Goal: Communication & Community: Participate in discussion

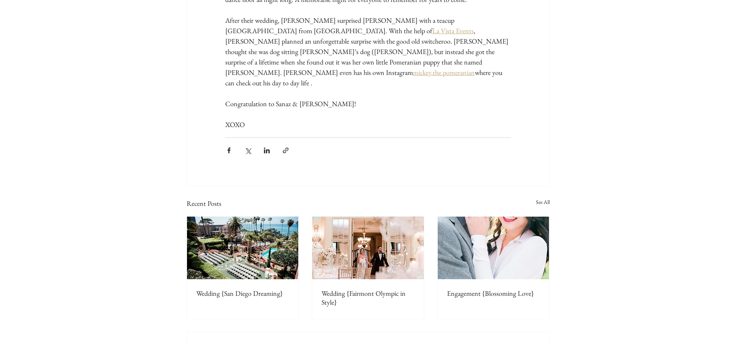
scroll to position [4298, 0]
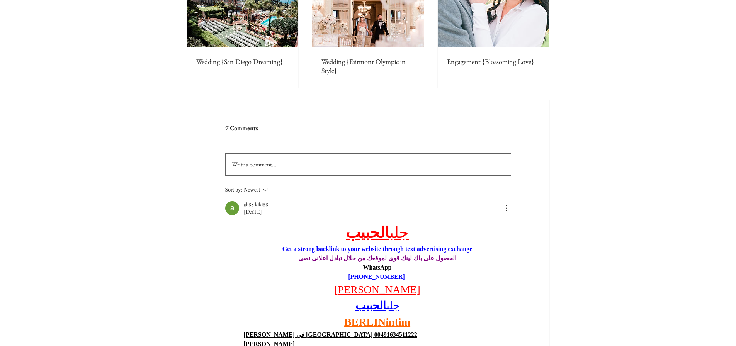
click at [269, 160] on span "Write a comment..." at bounding box center [254, 164] width 45 height 8
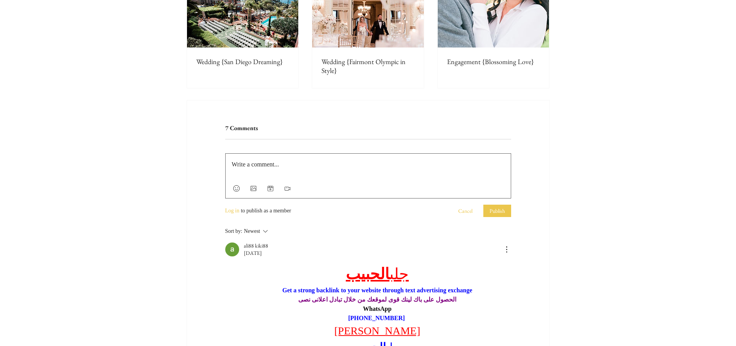
click at [249, 160] on p "Rich Text Editor" at bounding box center [368, 164] width 273 height 9
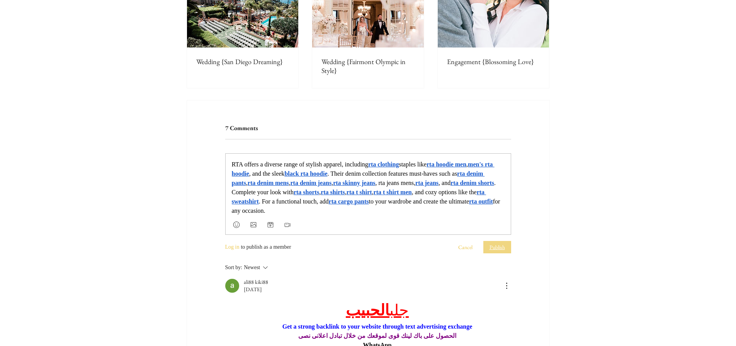
click at [510, 241] on button "Publish" at bounding box center [498, 247] width 28 height 12
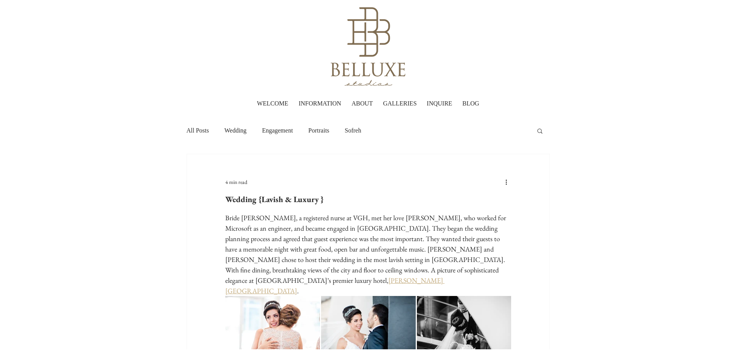
scroll to position [0, 0]
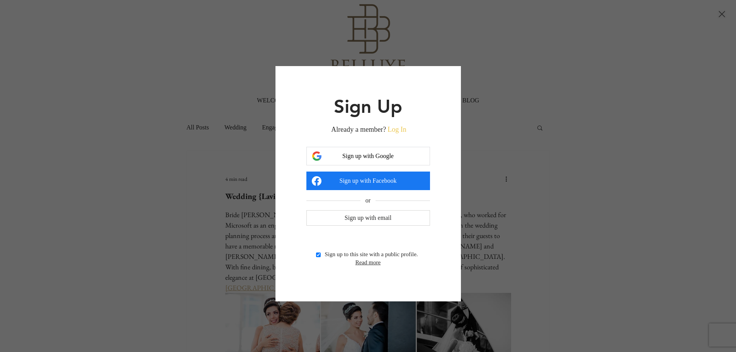
click at [346, 160] on button "Sign up with Google" at bounding box center [369, 156] width 124 height 19
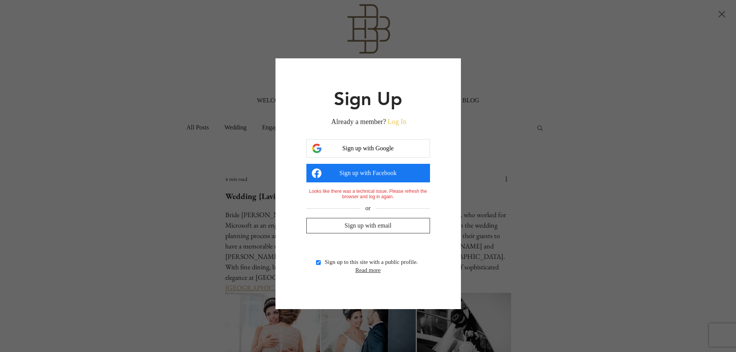
click at [380, 222] on span "Sign up with email" at bounding box center [368, 225] width 47 height 7
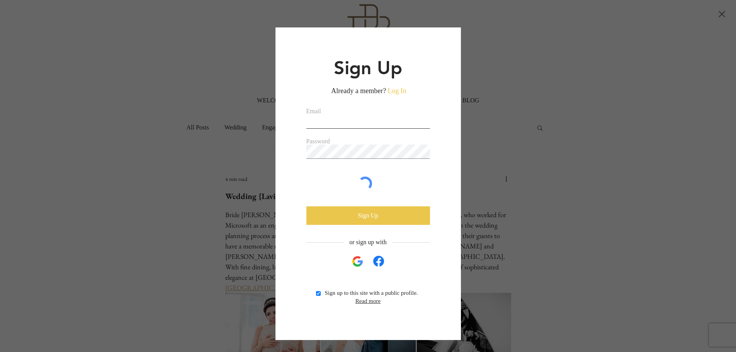
click at [345, 123] on input "Email" at bounding box center [369, 121] width 124 height 14
type input "[EMAIL_ADDRESS][DOMAIN_NAME]"
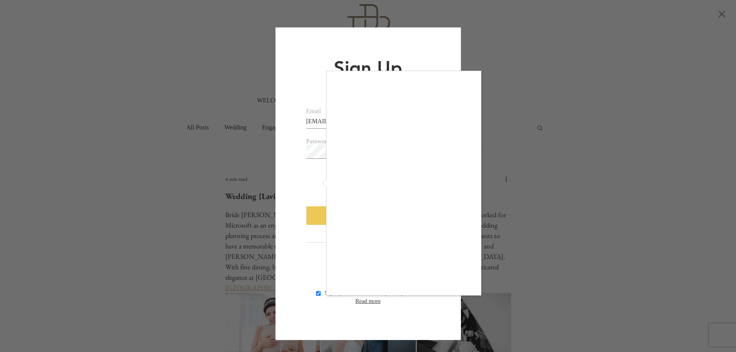
checkbox input "true"
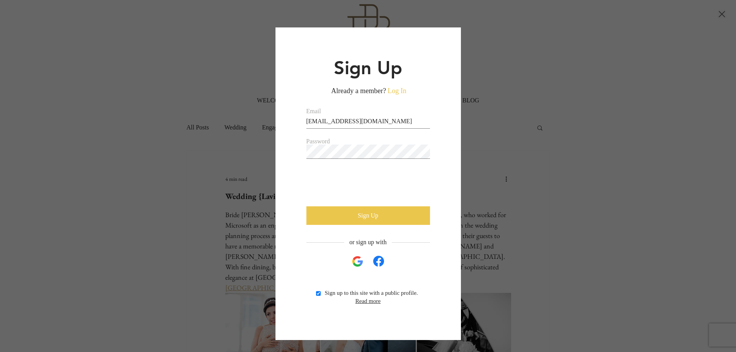
click at [377, 204] on form "Email [EMAIL_ADDRESS][DOMAIN_NAME] Password Sign Up" at bounding box center [369, 166] width 124 height 117
drag, startPoint x: 372, startPoint y: 210, endPoint x: 372, endPoint y: 204, distance: 5.4
click at [372, 210] on button "Sign Up" at bounding box center [369, 215] width 124 height 19
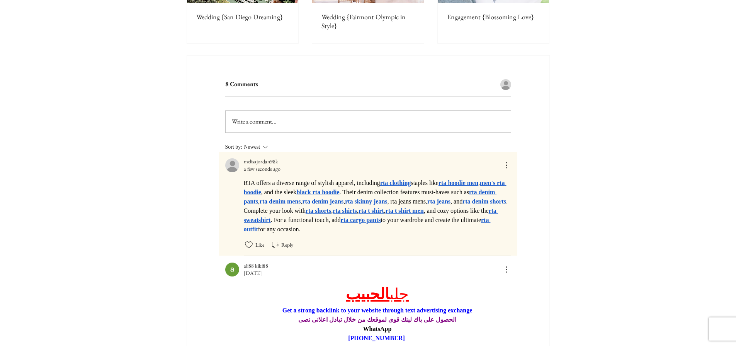
scroll to position [4298, 0]
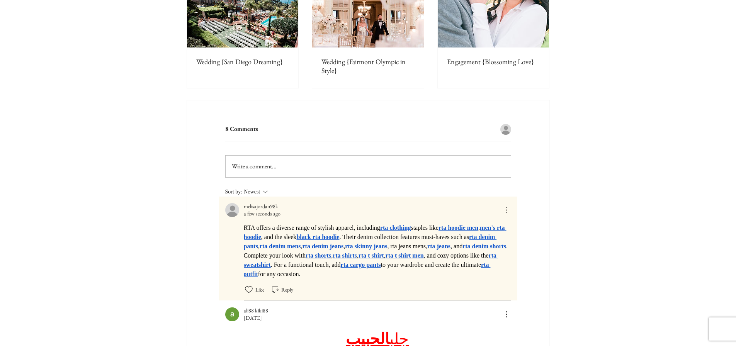
click at [510, 206] on icon "More Actions" at bounding box center [506, 210] width 9 height 9
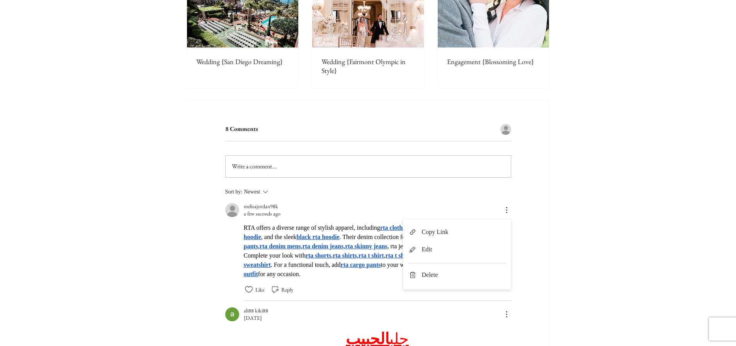
drag, startPoint x: 470, startPoint y: 182, endPoint x: 716, endPoint y: 124, distance: 252.9
click at [470, 225] on li "Copy Link" at bounding box center [457, 233] width 107 height 17
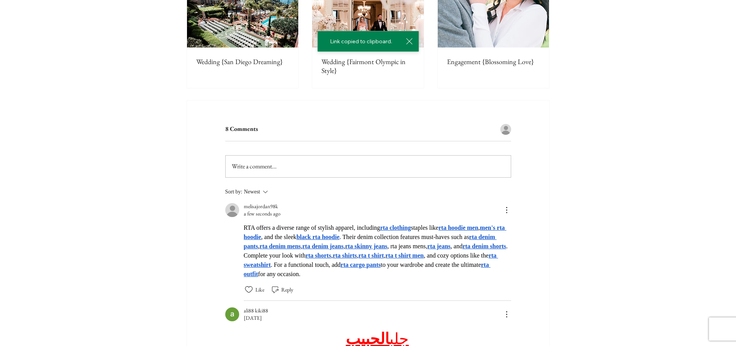
click at [250, 203] on span "melisajordan98k" at bounding box center [261, 206] width 34 height 7
